Goal: Information Seeking & Learning: Learn about a topic

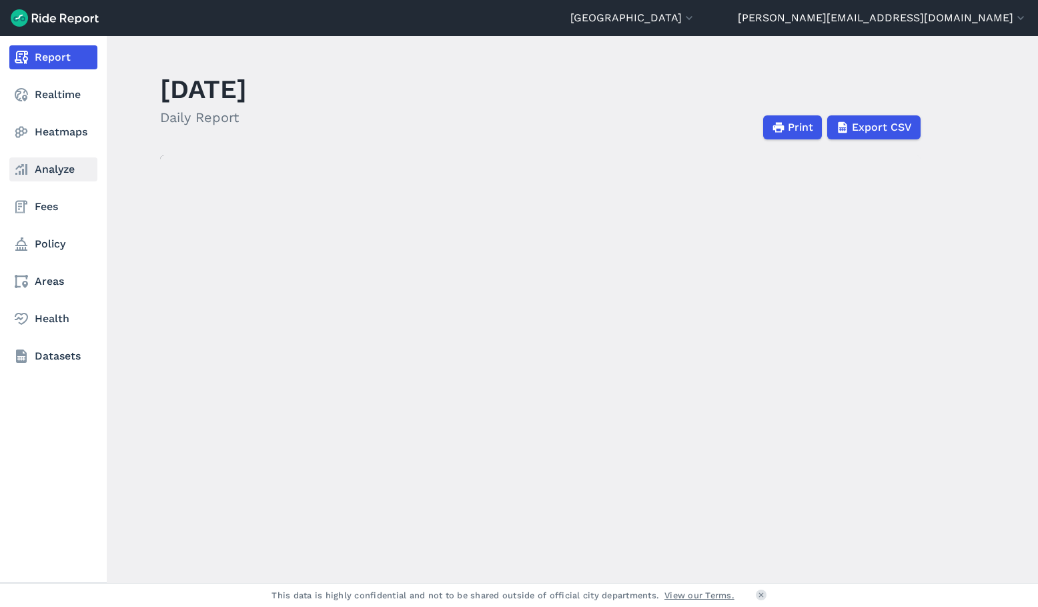
click at [62, 172] on link "Analyze" at bounding box center [53, 169] width 88 height 24
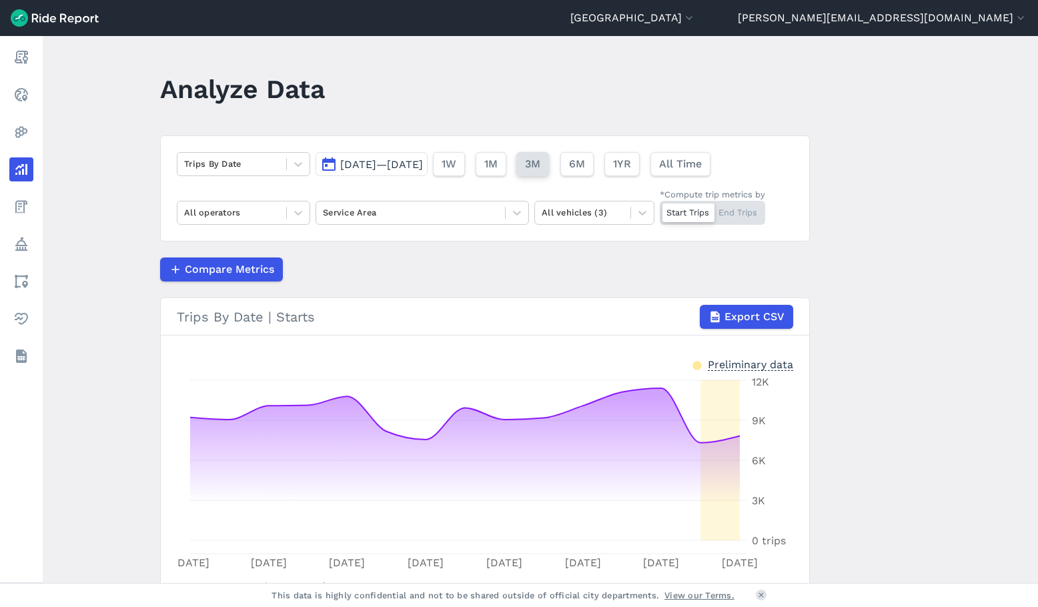
click at [540, 163] on span "3M" at bounding box center [532, 164] width 15 height 16
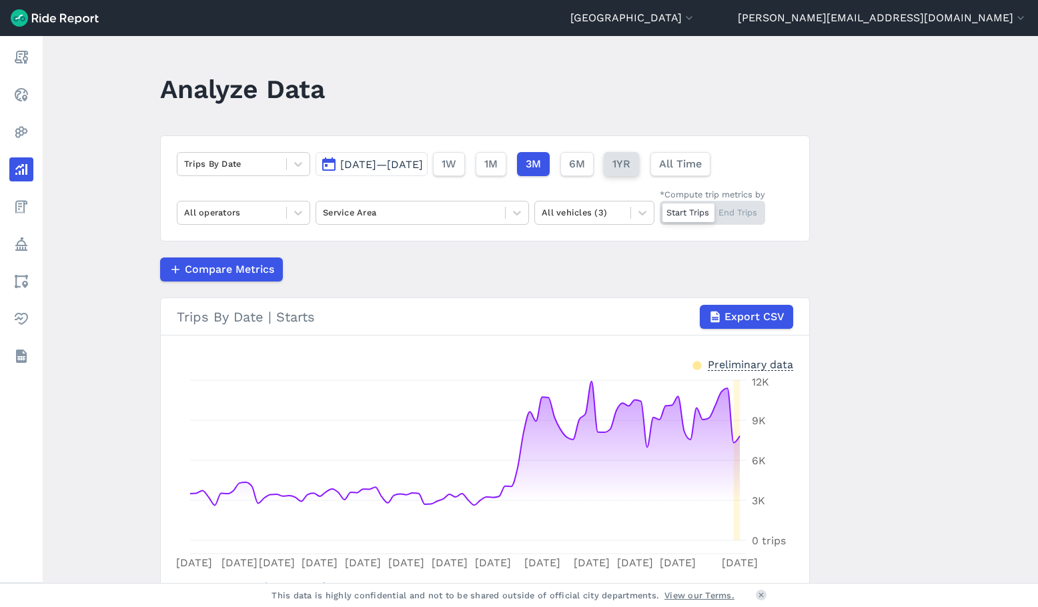
click at [630, 165] on span "1YR" at bounding box center [621, 164] width 18 height 16
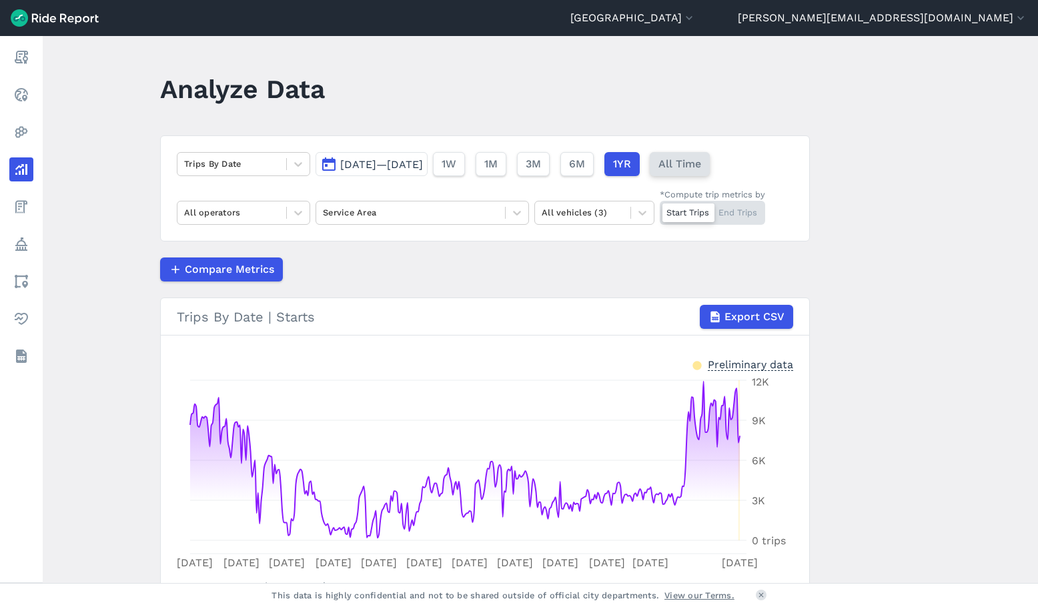
click at [701, 164] on span "All Time" at bounding box center [679, 164] width 43 height 16
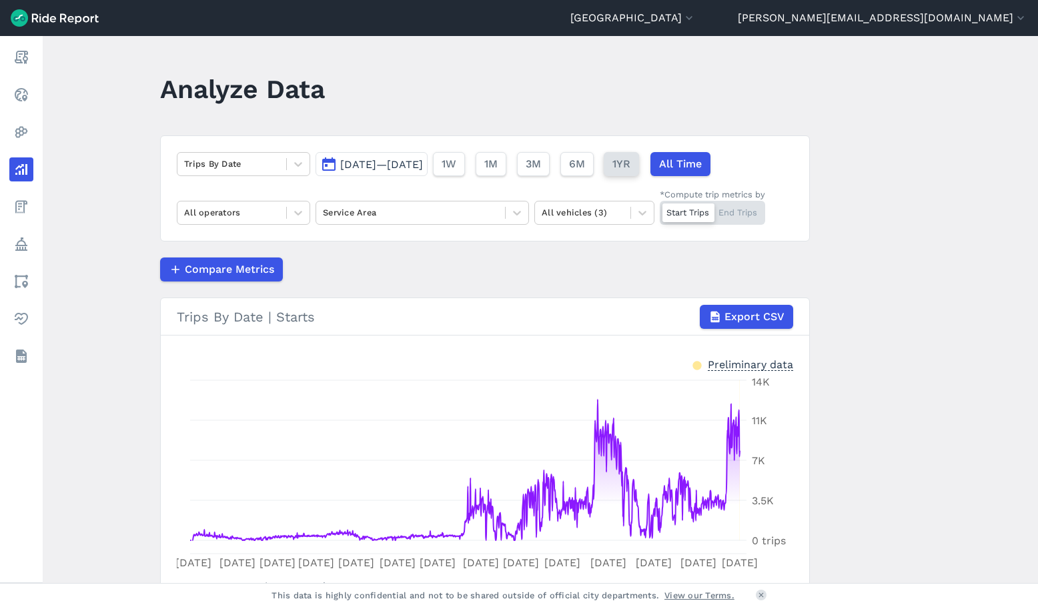
click at [630, 165] on span "1YR" at bounding box center [621, 164] width 18 height 16
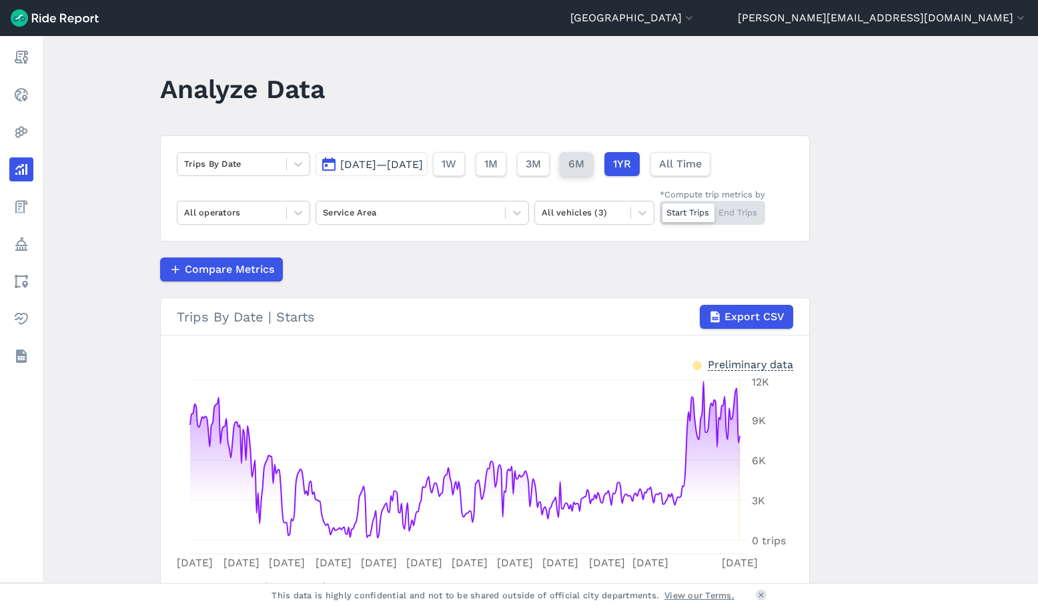
click at [593, 167] on button "6M" at bounding box center [576, 164] width 33 height 24
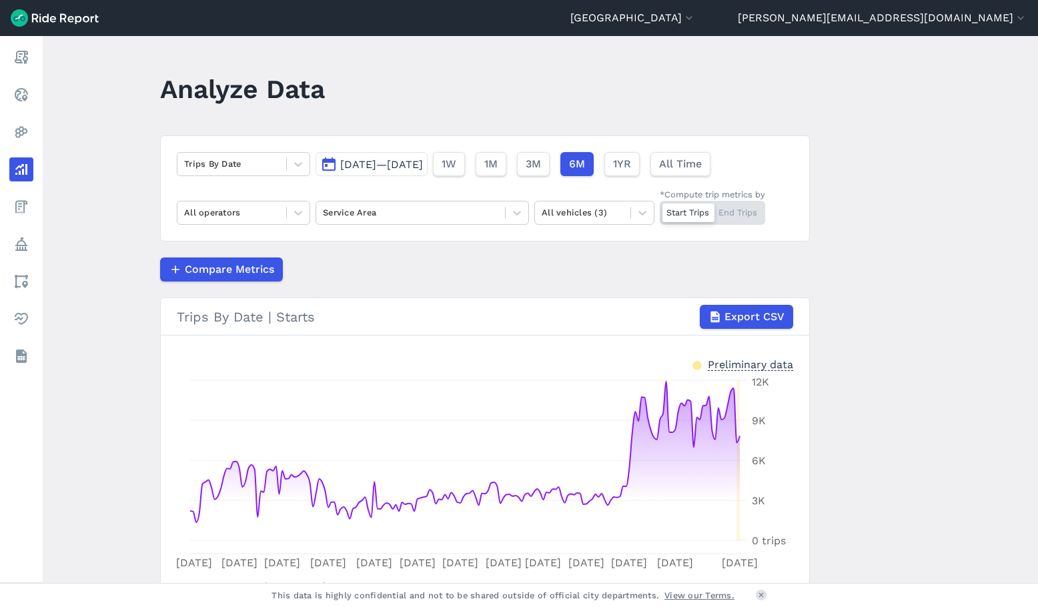
drag, startPoint x: 640, startPoint y: 526, endPoint x: 521, endPoint y: 269, distance: 282.6
click at [521, 269] on div "Compare Metrics" at bounding box center [485, 269] width 650 height 24
drag, startPoint x: 521, startPoint y: 269, endPoint x: 465, endPoint y: 277, distance: 57.2
click at [465, 277] on div "Compare Metrics" at bounding box center [485, 269] width 650 height 24
